Goal: Task Accomplishment & Management: Manage account settings

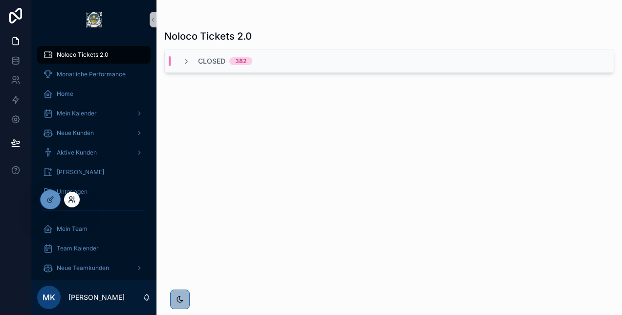
click at [74, 197] on icon at bounding box center [72, 200] width 8 height 8
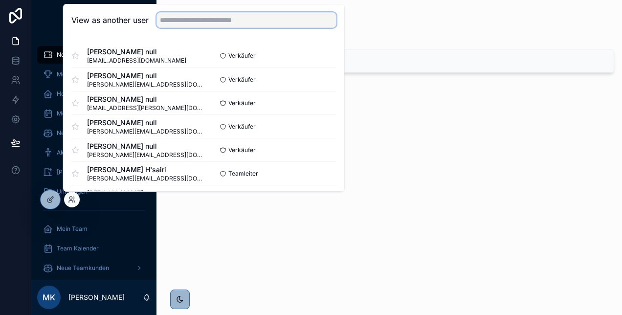
click at [194, 21] on input "text" at bounding box center [246, 20] width 180 height 16
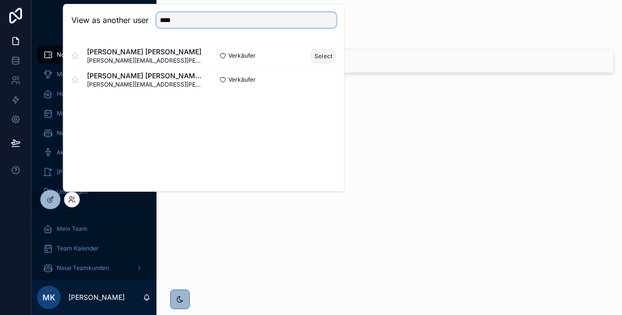
type input "****"
click at [327, 54] on button "Select" at bounding box center [323, 56] width 25 height 14
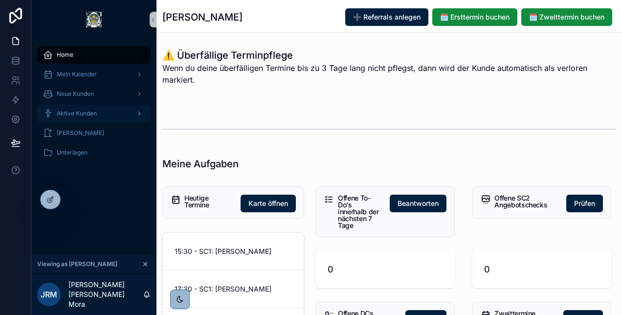
click at [92, 110] on span "Aktive Kunden" at bounding box center [77, 114] width 40 height 8
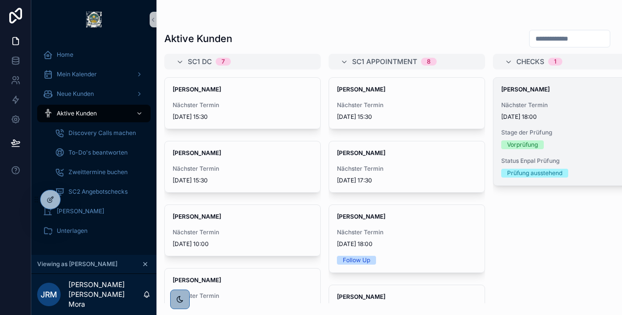
click at [563, 119] on span "08/09/2025 18:00" at bounding box center [571, 117] width 140 height 8
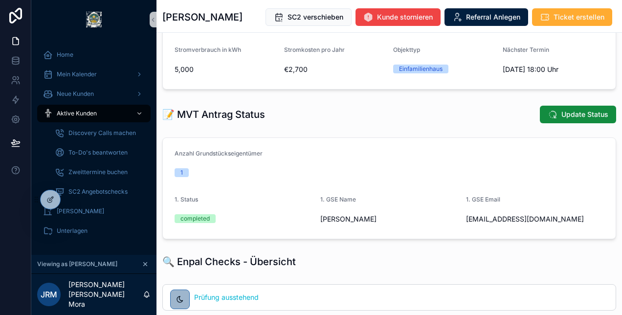
scroll to position [139, 0]
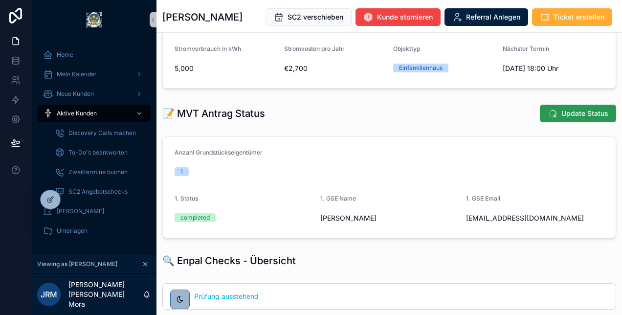
click at [561, 118] on span "Update Status" at bounding box center [584, 114] width 47 height 10
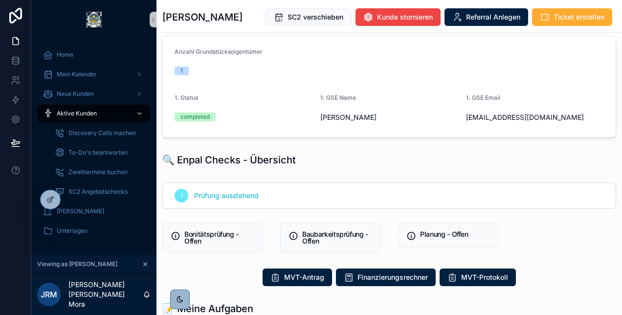
scroll to position [0, 0]
